Goal: Task Accomplishment & Management: Manage account settings

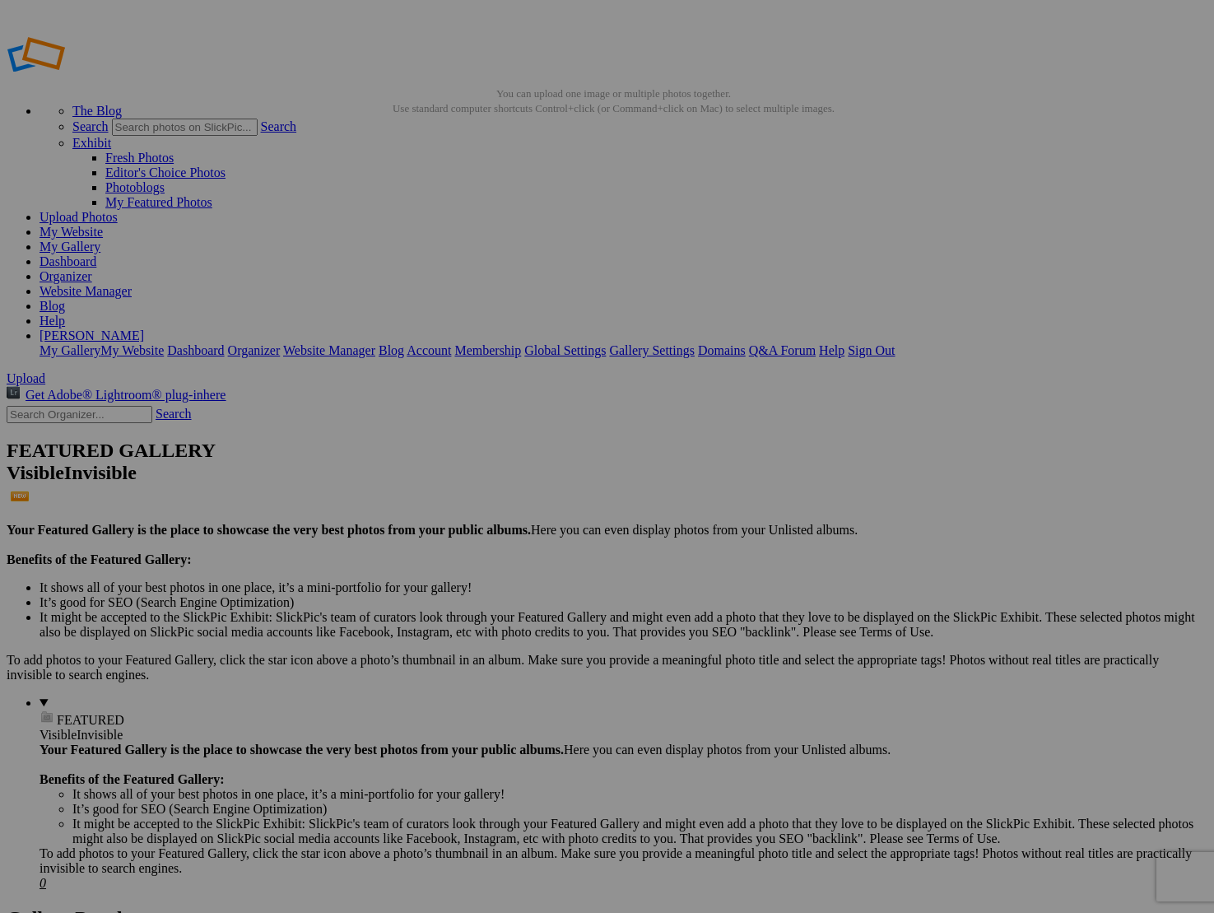
drag, startPoint x: 0, startPoint y: 0, endPoint x: 903, endPoint y: 16, distance: 902.9
click at [92, 269] on link "Organizer" at bounding box center [65, 276] width 53 height 14
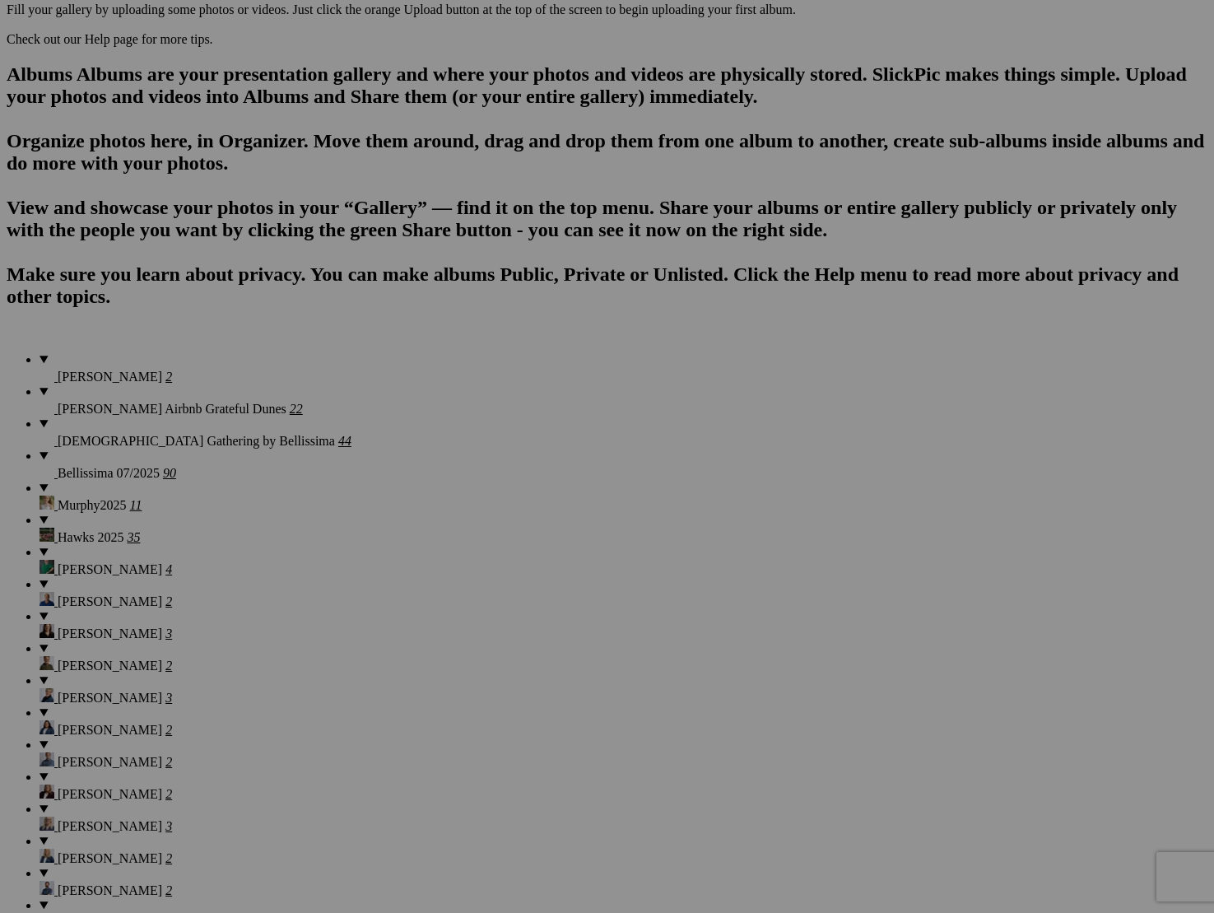
scroll to position [1001, 0]
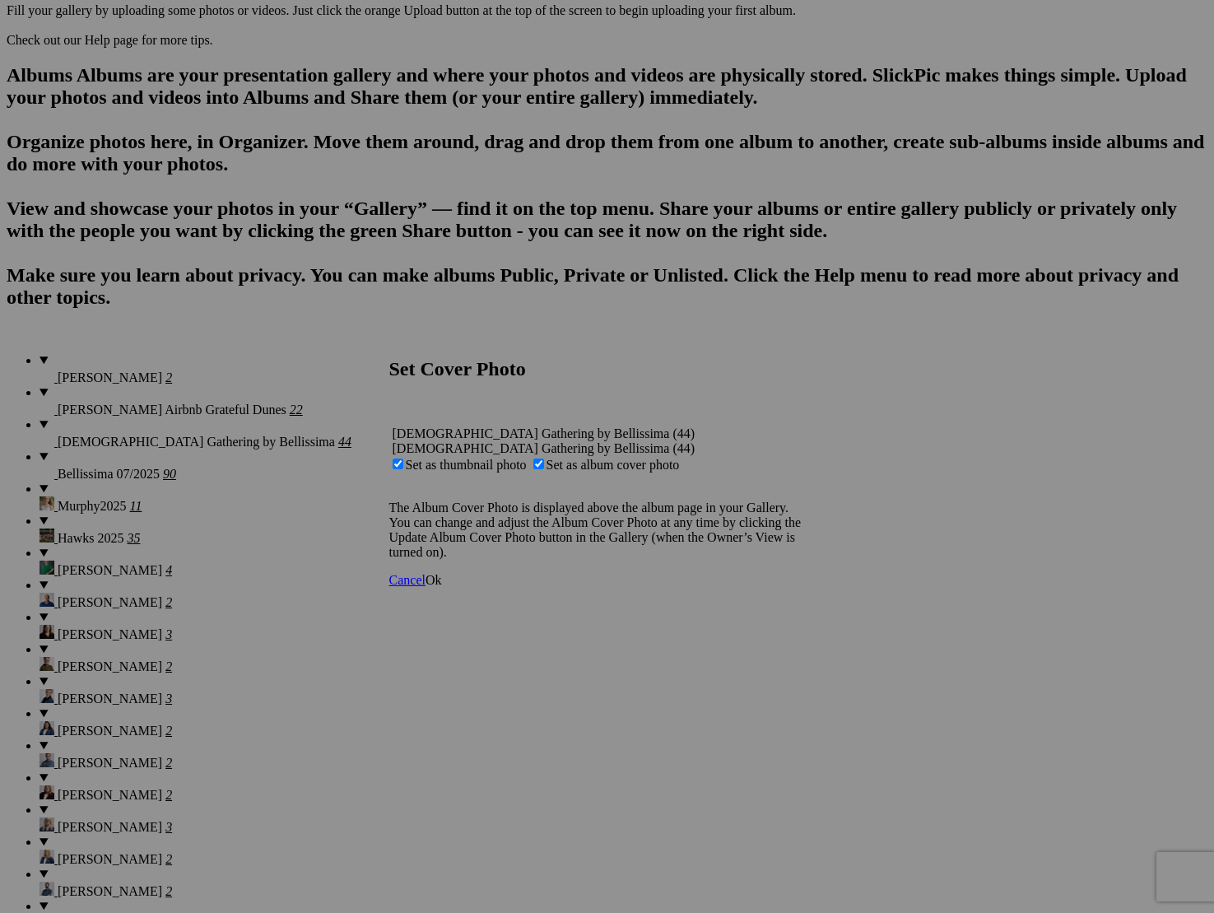
click at [442, 587] on span "Ok" at bounding box center [433, 580] width 16 height 14
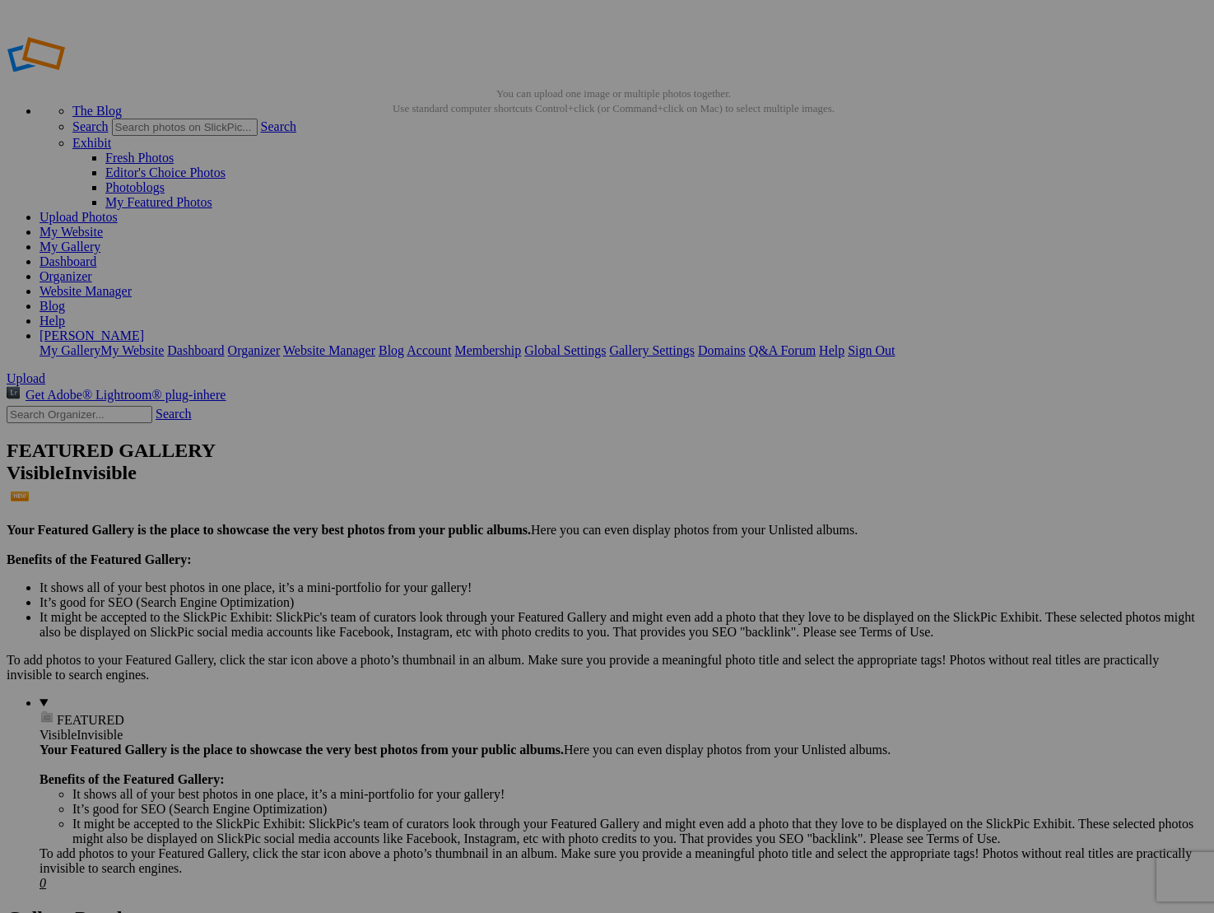
scroll to position [0, 0]
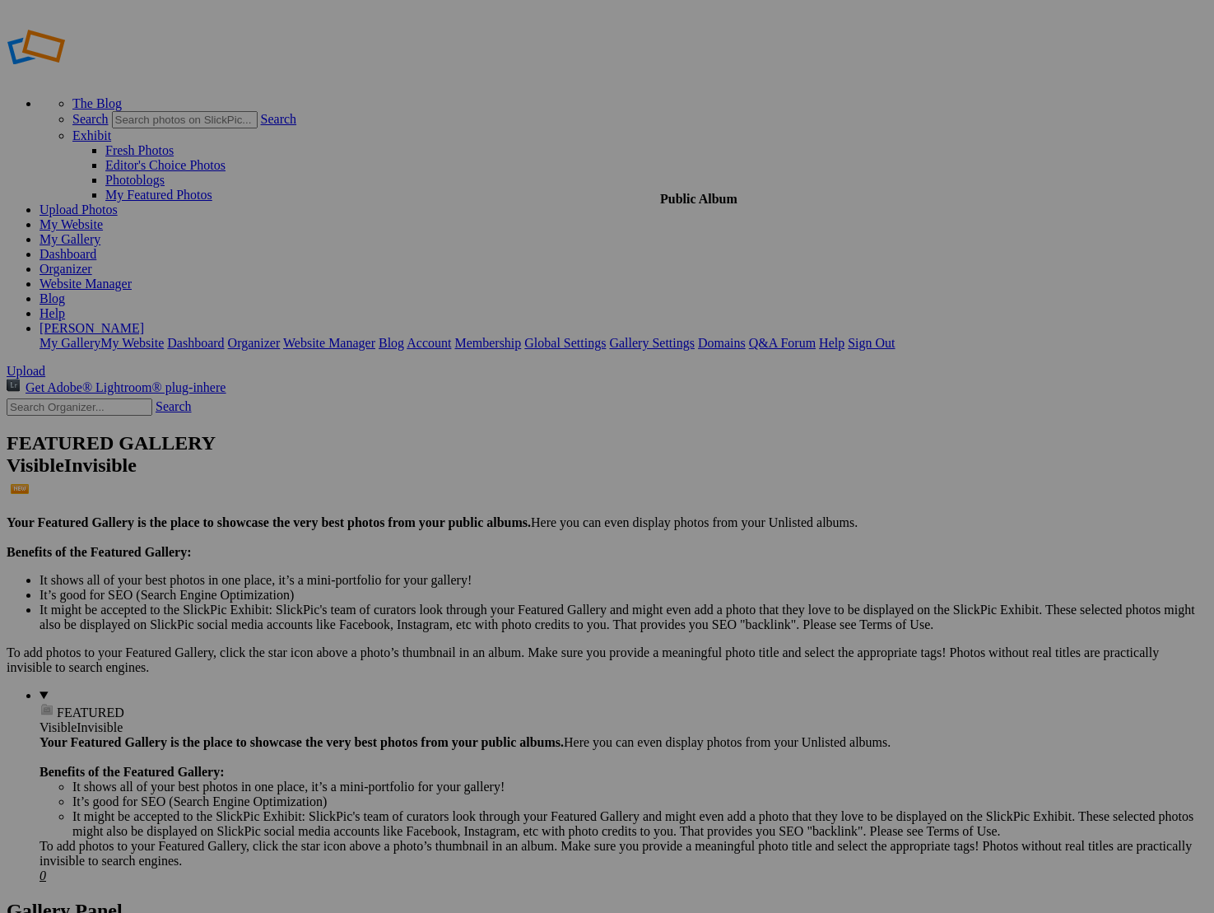
scroll to position [12, 0]
